Goal: Check status

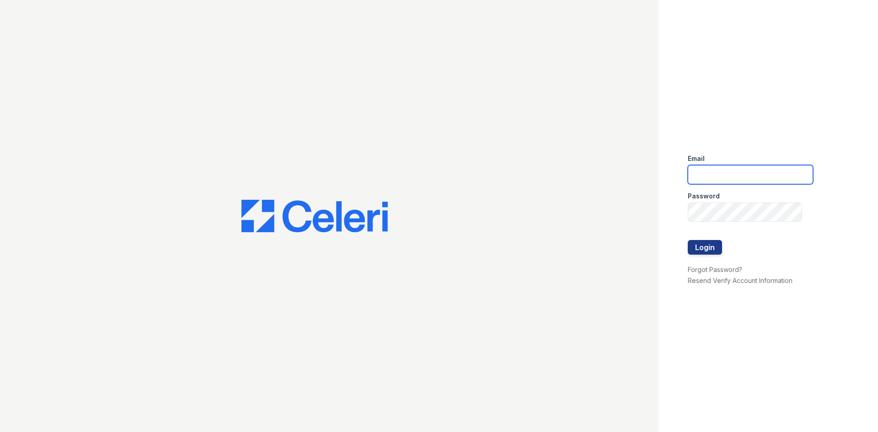
click at [750, 174] on input "email" at bounding box center [750, 174] width 125 height 19
type input "reservemgr@thewoodruffway.com"
click at [703, 252] on button "Login" at bounding box center [705, 247] width 34 height 15
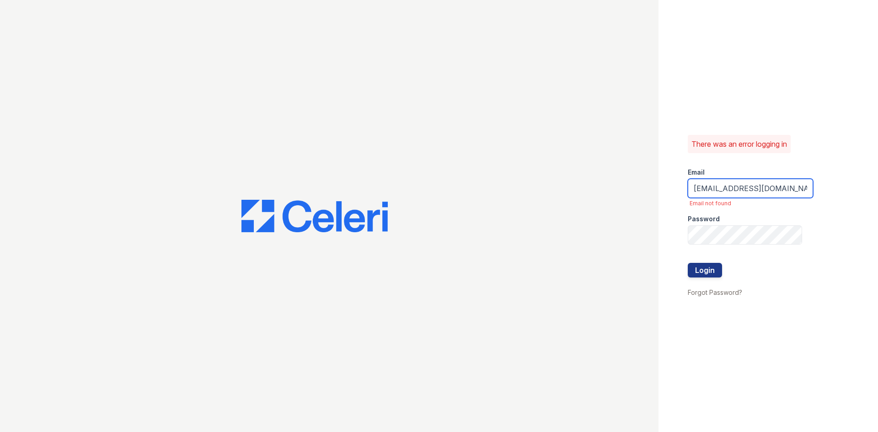
drag, startPoint x: 799, startPoint y: 187, endPoint x: 623, endPoint y: 208, distance: 177.2
click at [623, 208] on div "There was an error logging in Email reservemgr@thewoodruffway.com Email not fou…" at bounding box center [439, 216] width 878 height 432
type input "com"
drag, startPoint x: 715, startPoint y: 193, endPoint x: 659, endPoint y: 196, distance: 56.3
click at [659, 196] on div "There was an error logging in Email com Email not found Password Login Forgot P…" at bounding box center [767, 216] width 219 height 432
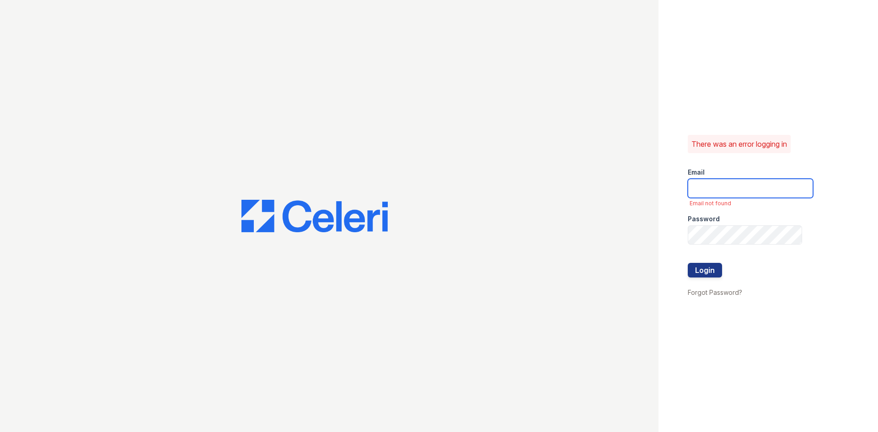
click at [713, 187] on input "email" at bounding box center [750, 188] width 125 height 19
type input "thereserve@thewoodruffway.com"
click at [722, 275] on form "Email thereserve@thewoodruffway.com Email not found Password Login" at bounding box center [750, 223] width 125 height 126
click at [719, 274] on button "Login" at bounding box center [705, 270] width 34 height 15
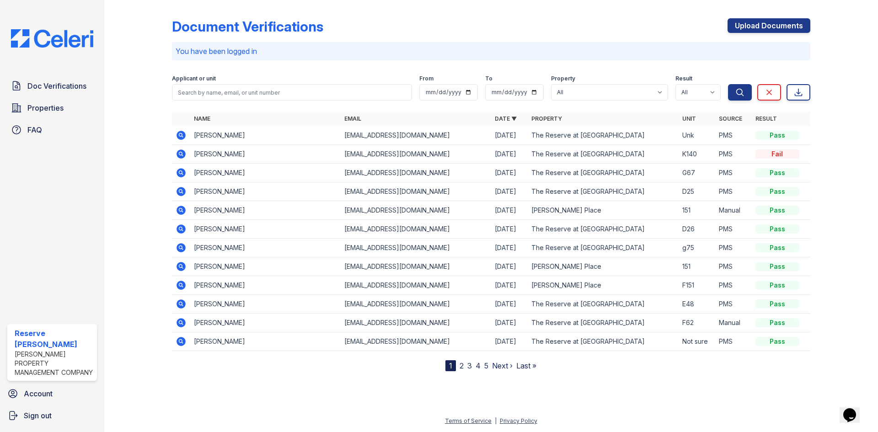
click at [183, 153] on icon at bounding box center [180, 153] width 9 height 9
click at [177, 137] on icon at bounding box center [180, 135] width 9 height 9
